Goal: Task Accomplishment & Management: Manage account settings

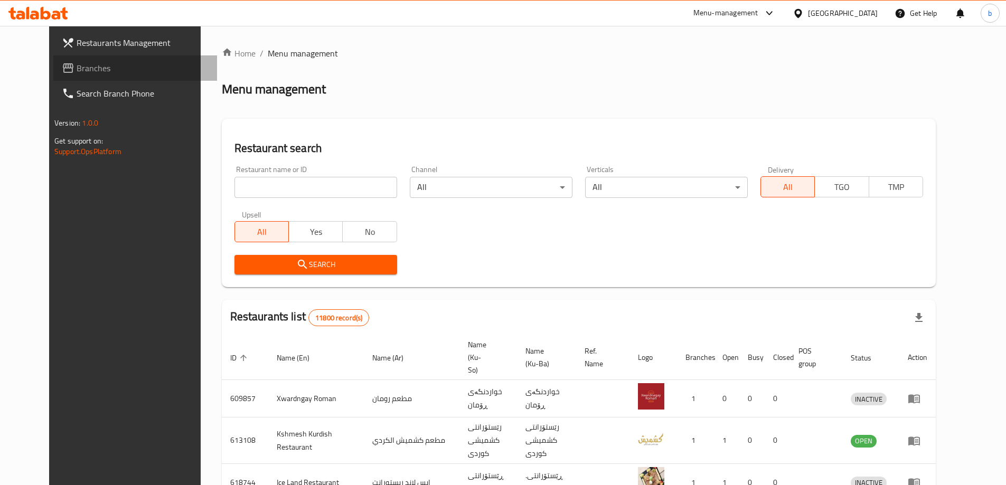
click at [101, 78] on link "Branches" at bounding box center [135, 67] width 164 height 25
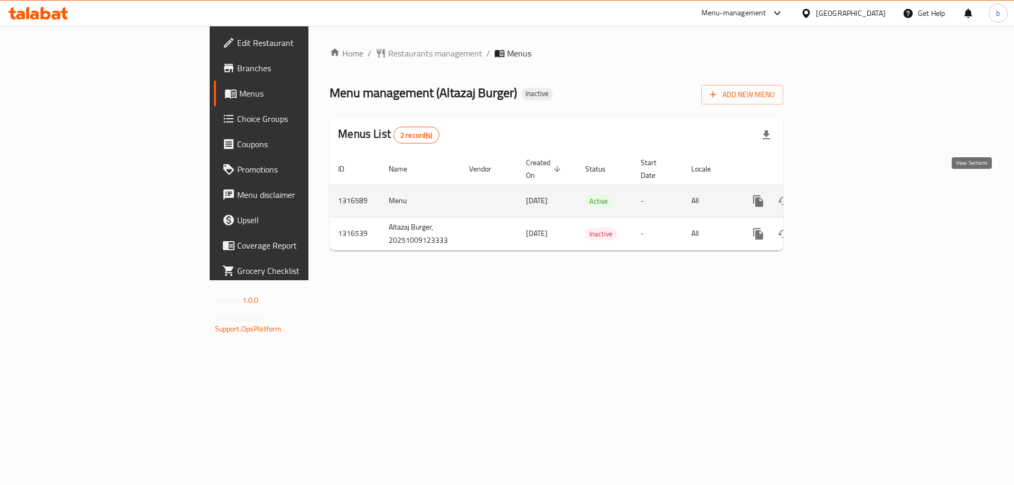
click at [841, 195] on icon "enhanced table" at bounding box center [834, 201] width 13 height 13
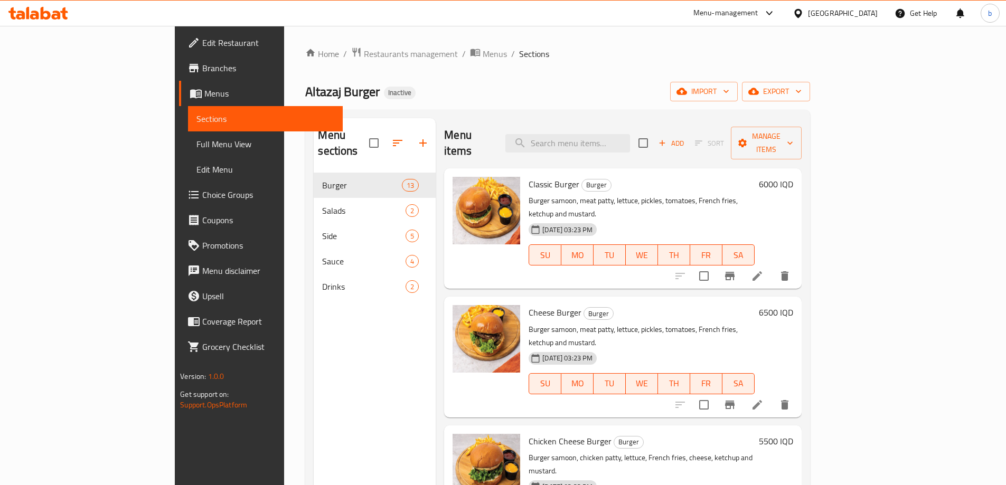
click at [197, 139] on span "Full Menu View" at bounding box center [266, 144] width 138 height 13
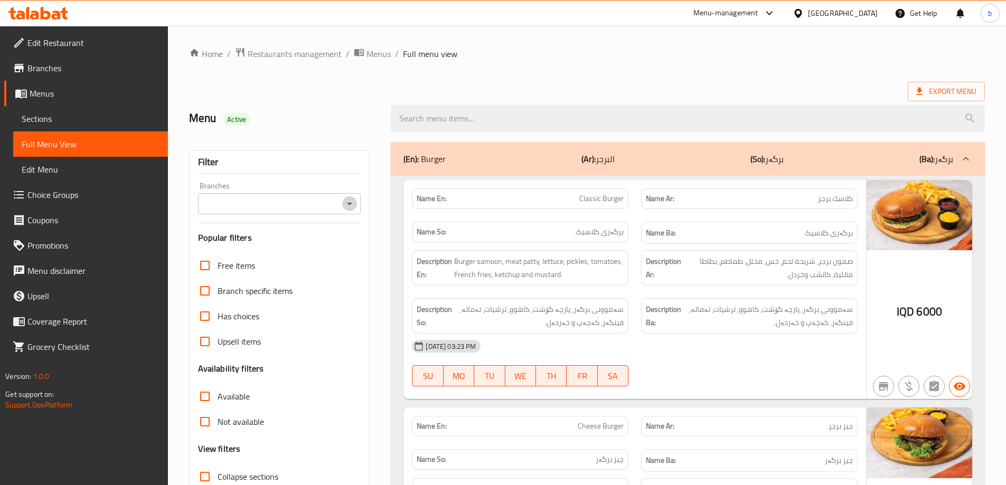
click at [351, 210] on icon "Open" at bounding box center [349, 204] width 13 height 13
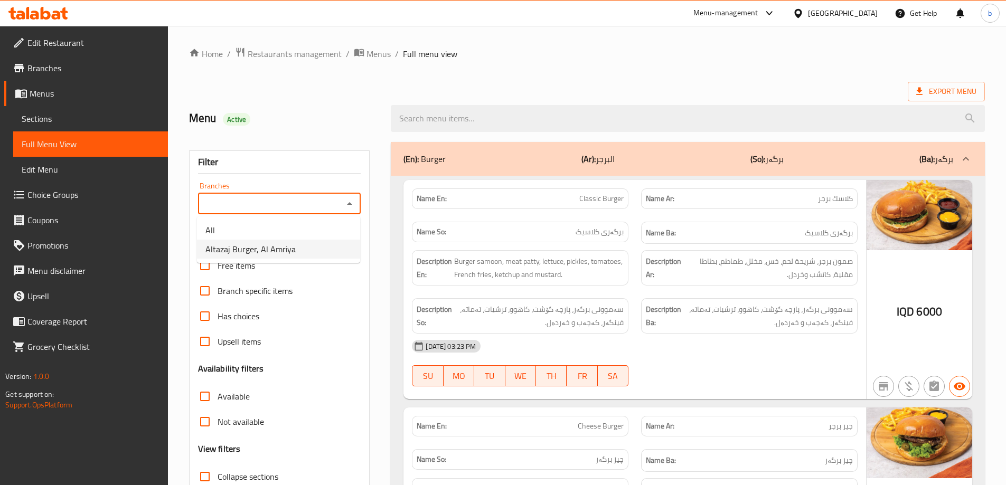
click at [278, 250] on span "Altazaj Burger, Al Amriya" at bounding box center [250, 249] width 90 height 13
type input "Altazaj Burger, Al Amriya"
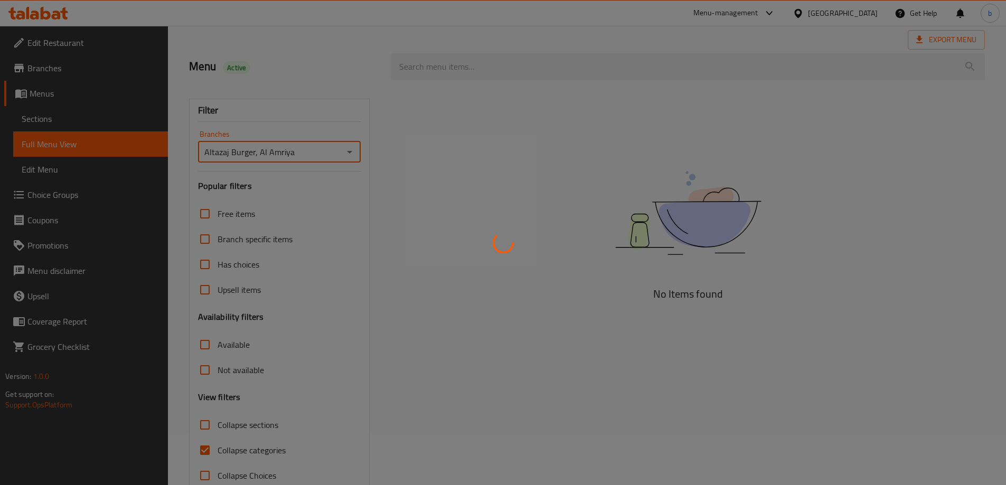
scroll to position [77, 0]
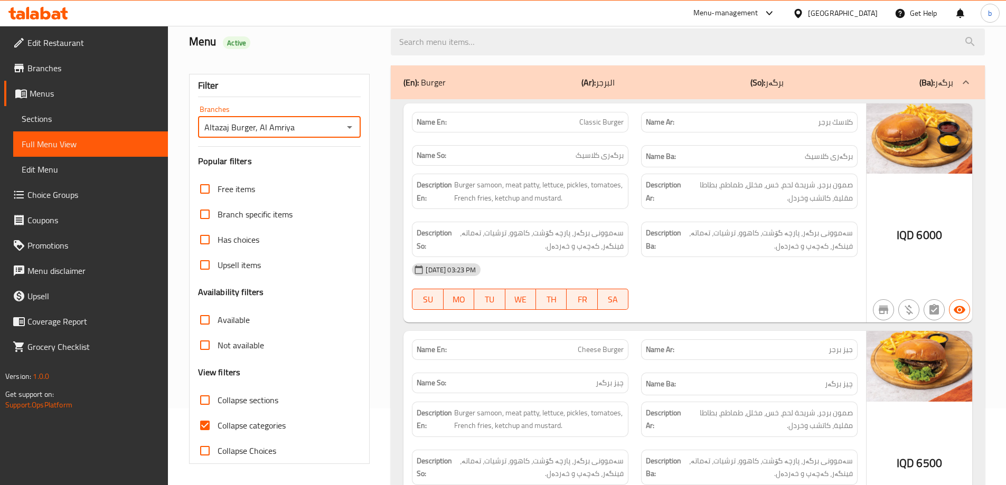
click at [203, 419] on input "Collapse categories" at bounding box center [204, 425] width 25 height 25
checkbox input "false"
click at [212, 398] on input "Collapse sections" at bounding box center [204, 400] width 25 height 25
checkbox input "true"
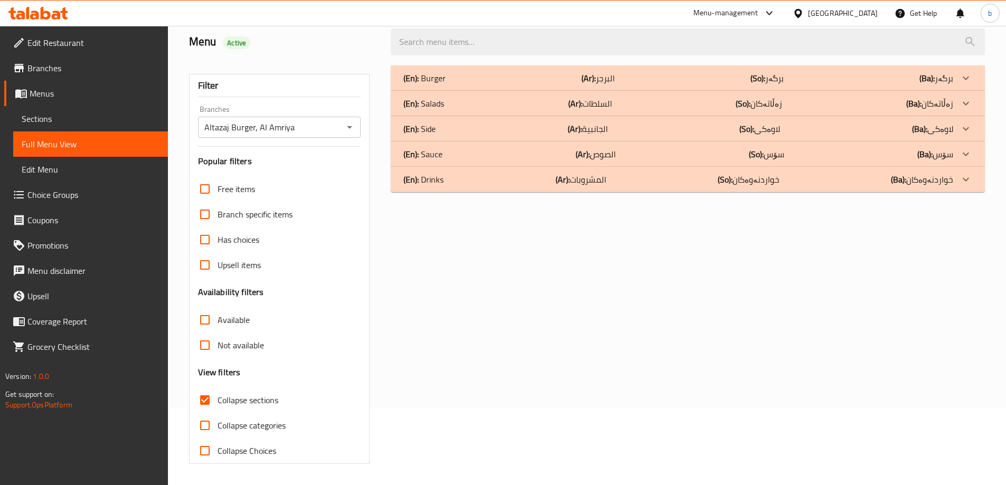
click at [678, 184] on div "(En): Drinks (Ar): المشروبات (So): خواردنەوەکان (Ba): خواردنەوەکان" at bounding box center [679, 179] width 550 height 13
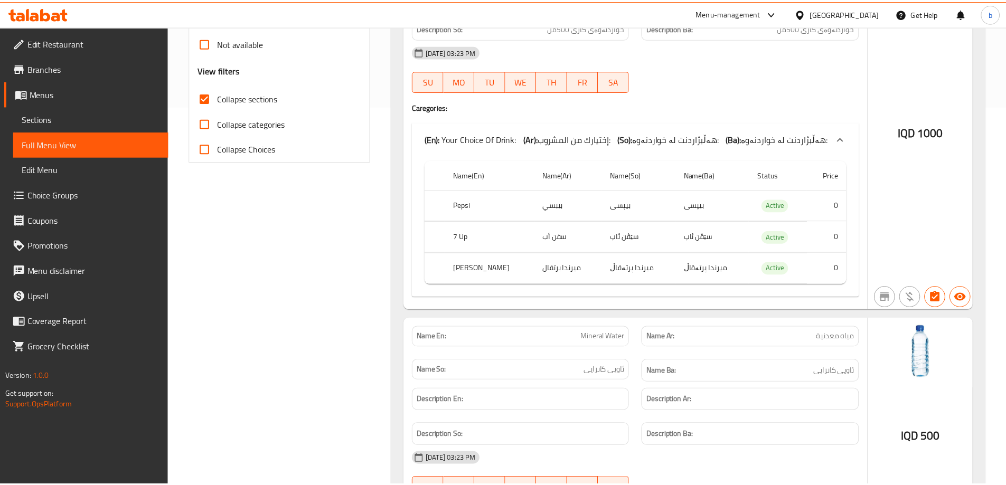
scroll to position [448, 0]
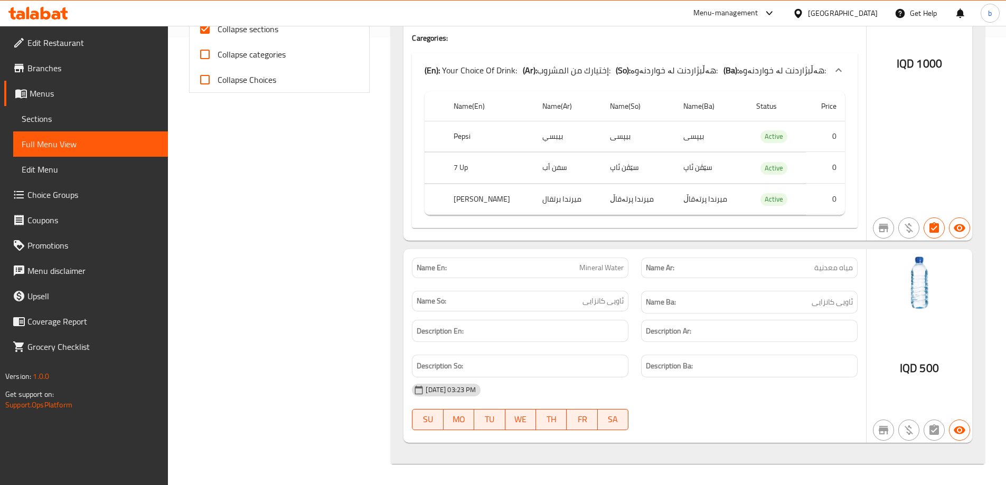
click at [71, 45] on span "Edit Restaurant" at bounding box center [93, 42] width 132 height 13
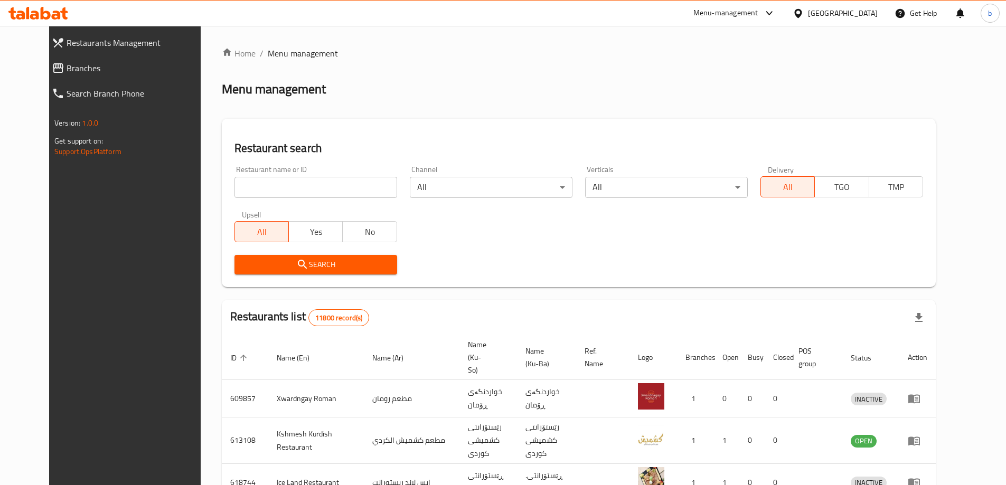
click at [67, 69] on span "Branches" at bounding box center [138, 68] width 142 height 13
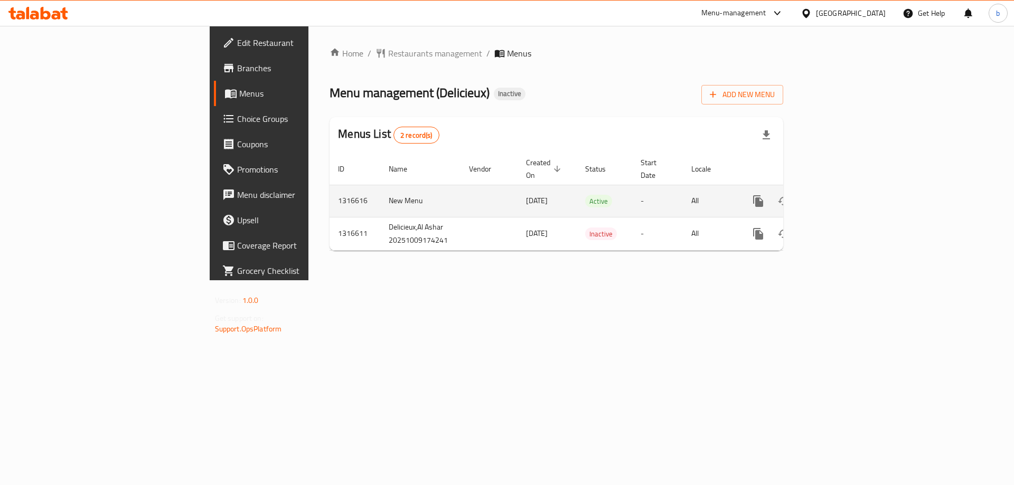
click at [841, 195] on icon "enhanced table" at bounding box center [834, 201] width 13 height 13
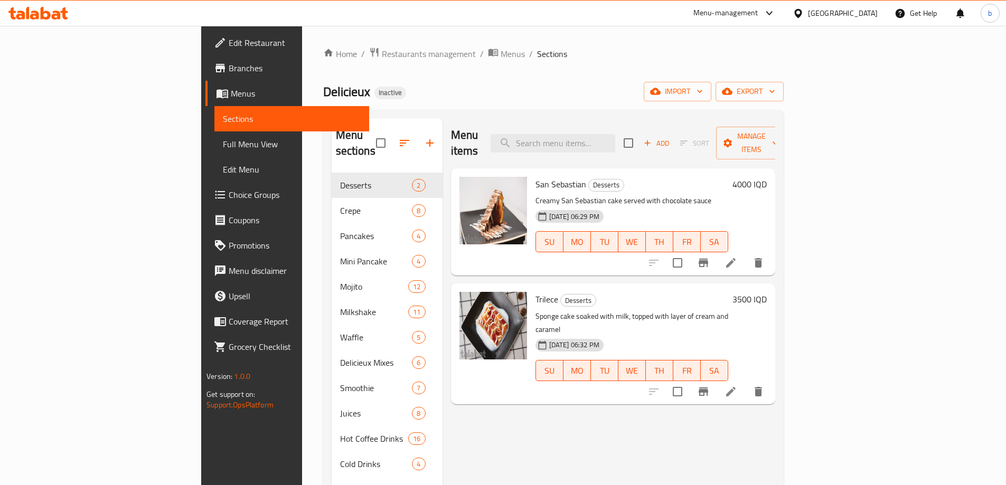
click at [223, 141] on span "Full Menu View" at bounding box center [292, 144] width 138 height 13
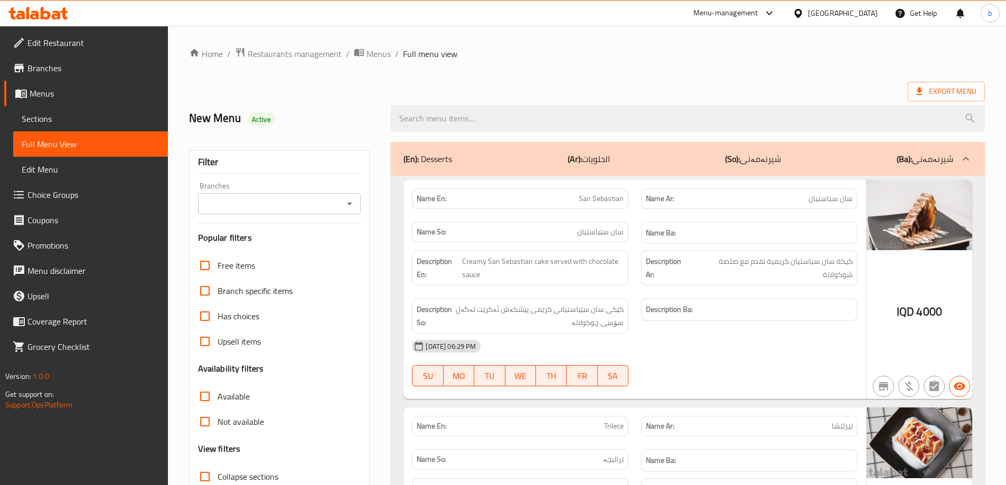
click at [357, 205] on div "Branches" at bounding box center [279, 203] width 163 height 21
click at [351, 203] on icon "Open" at bounding box center [349, 204] width 5 height 3
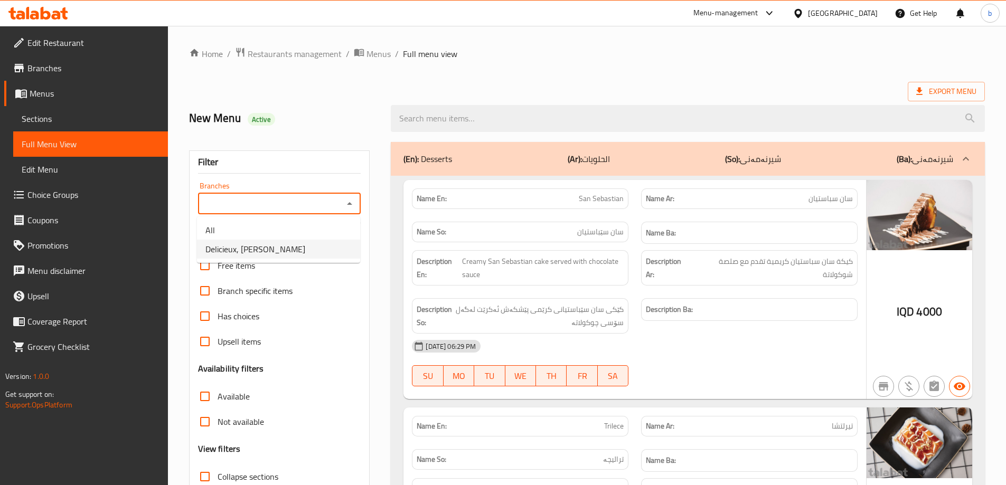
click at [280, 254] on li "Delicieux, Al Ashar" at bounding box center [278, 249] width 163 height 19
type input "Delicieux, Al Ashar"
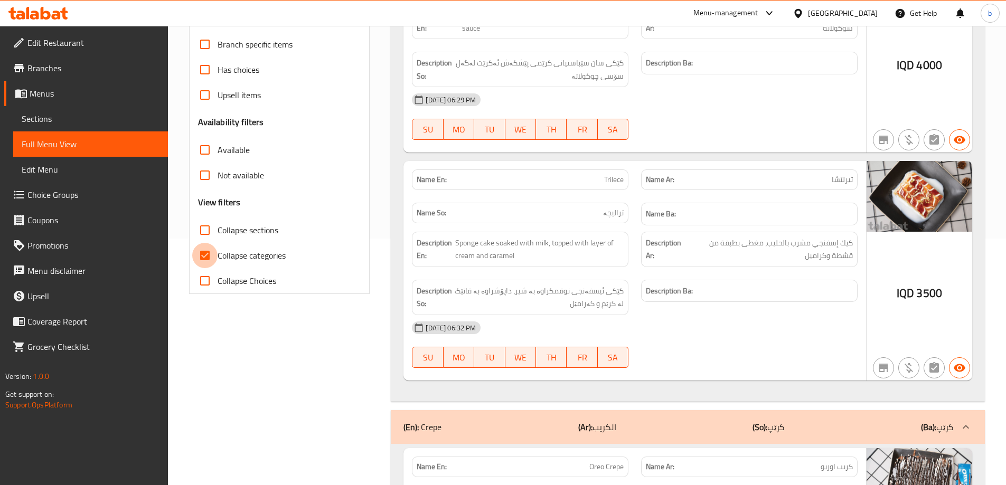
click at [204, 252] on input "Collapse categories" at bounding box center [204, 255] width 25 height 25
checkbox input "false"
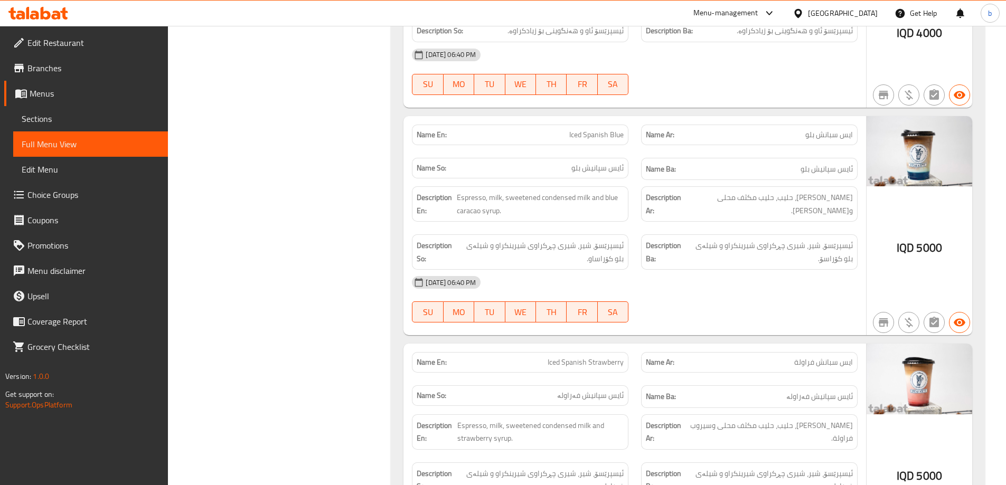
scroll to position [20156, 0]
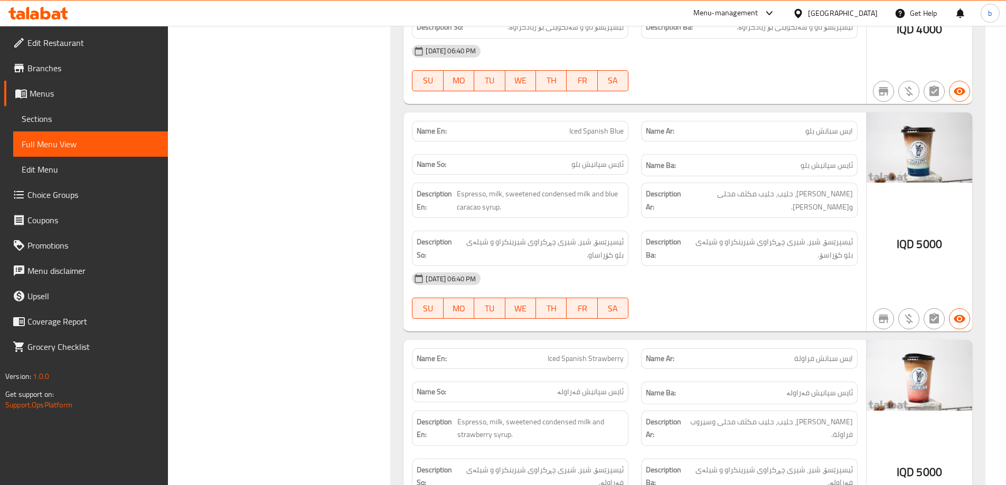
click at [95, 118] on span "Sections" at bounding box center [91, 119] width 138 height 13
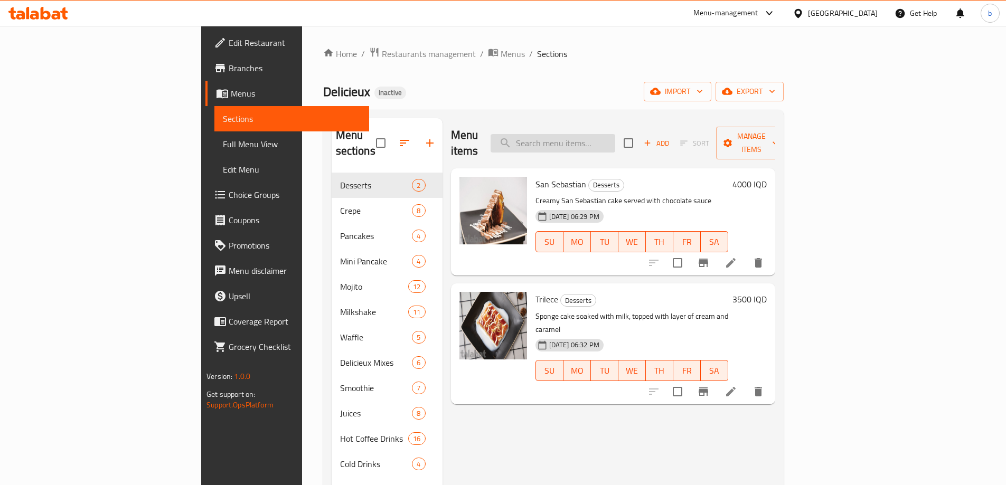
click at [608, 144] on input "search" at bounding box center [553, 143] width 125 height 18
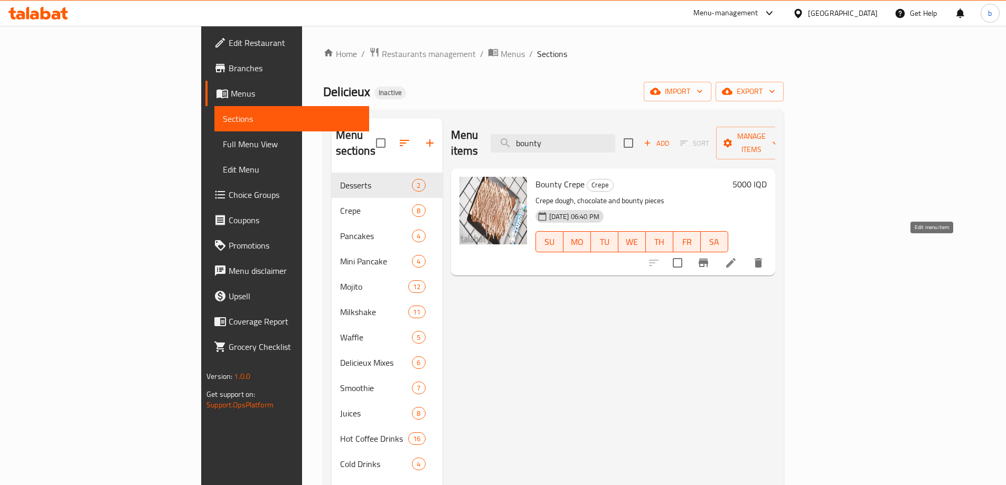
type input "bounty"
click at [737, 257] on icon at bounding box center [731, 263] width 13 height 13
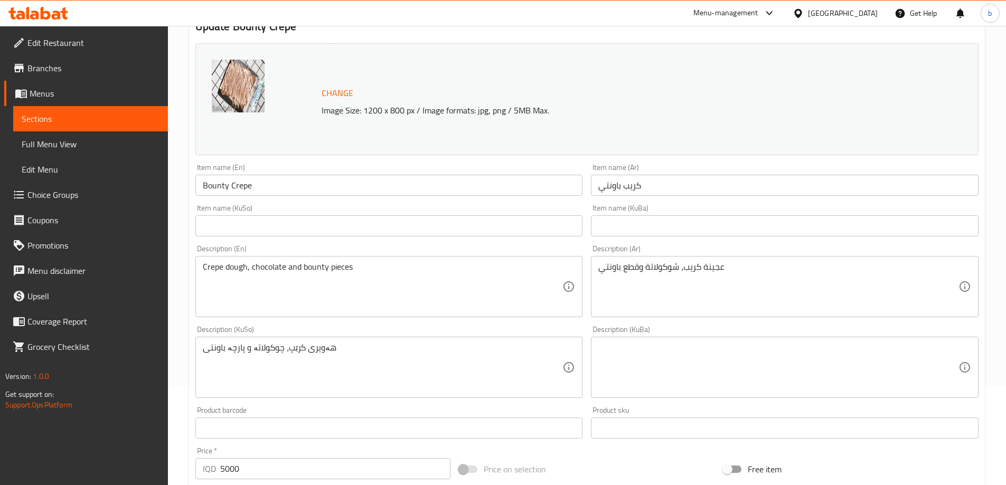
scroll to position [123, 0]
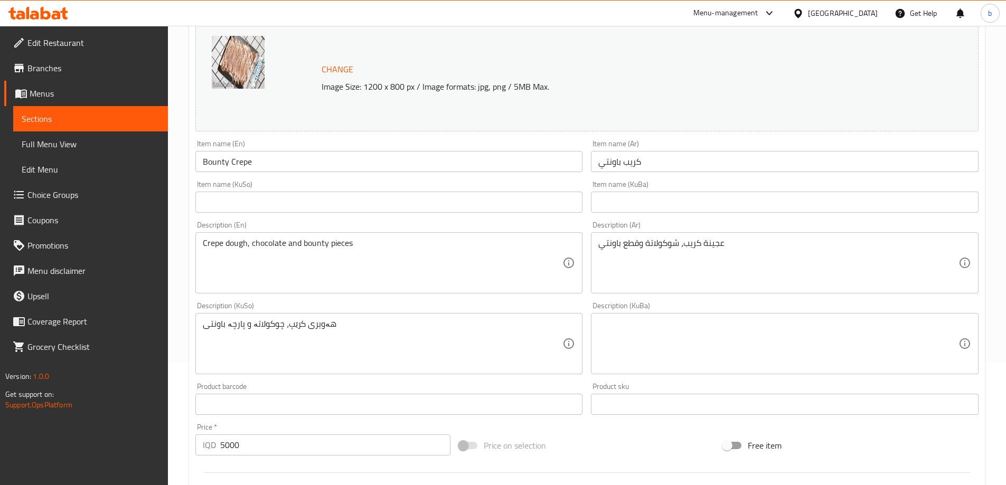
click at [391, 209] on input "text" at bounding box center [389, 202] width 388 height 21
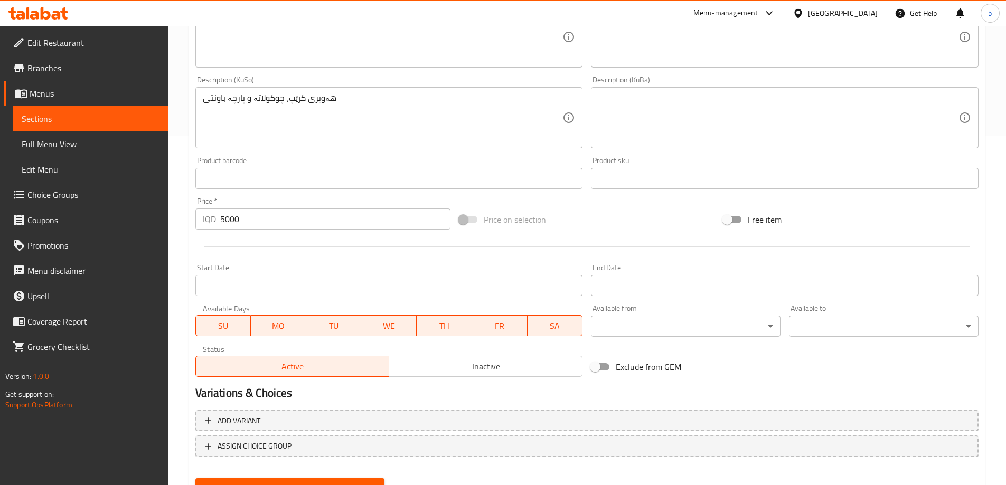
scroll to position [398, 0]
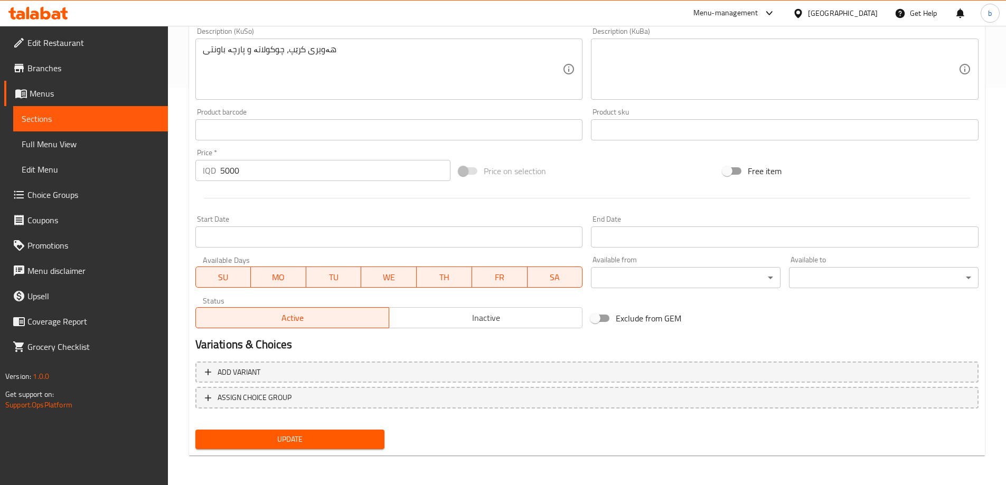
type input "کریپی باونتی"
click at [359, 445] on span "Update" at bounding box center [290, 439] width 173 height 13
click at [100, 117] on span "Sections" at bounding box center [91, 119] width 138 height 13
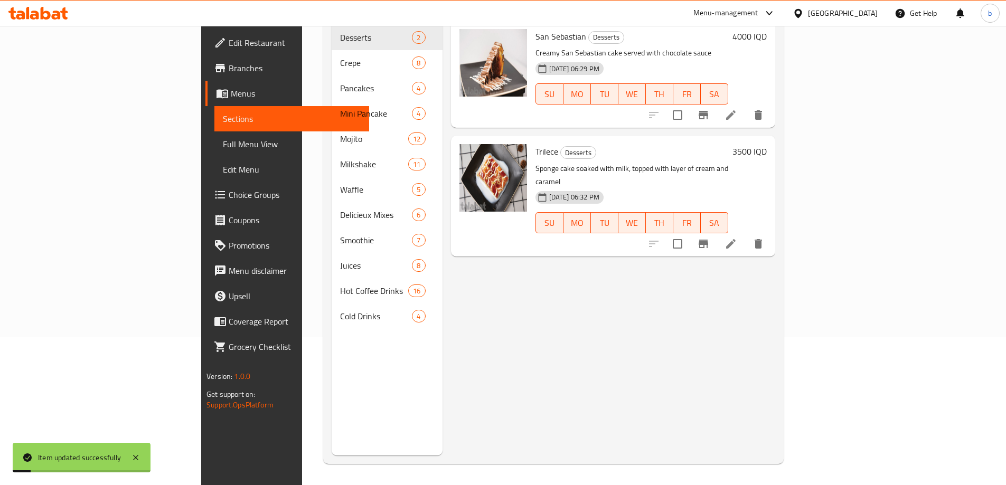
scroll to position [148, 0]
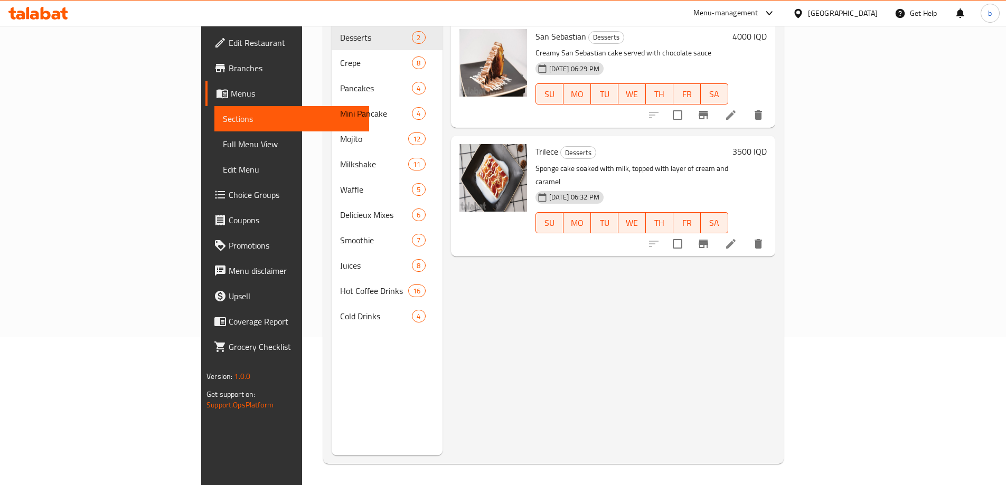
click at [53, 23] on div at bounding box center [38, 13] width 77 height 21
click at [53, 17] on icon at bounding box center [56, 15] width 9 height 9
